Goal: Unclear

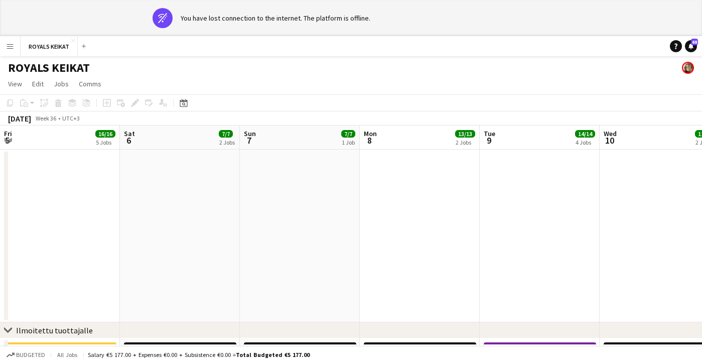
scroll to position [0, 301]
